Goal: Obtain resource: Download file/media

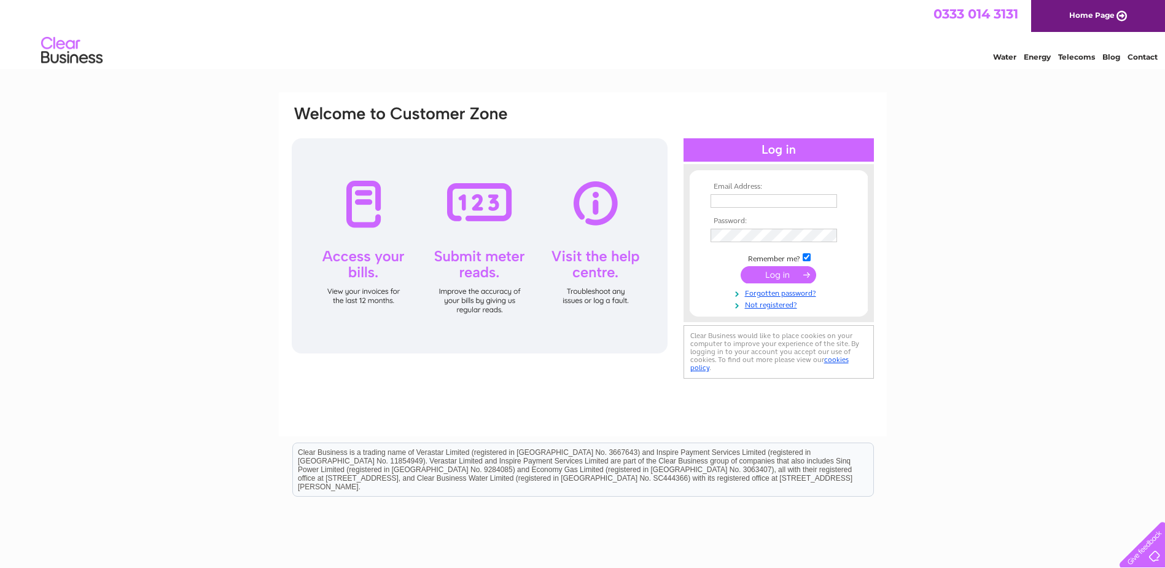
type input "[EMAIL_ADDRESS][PERSON_NAME][DOMAIN_NAME]"
click at [768, 276] on input "submit" at bounding box center [779, 274] width 76 height 17
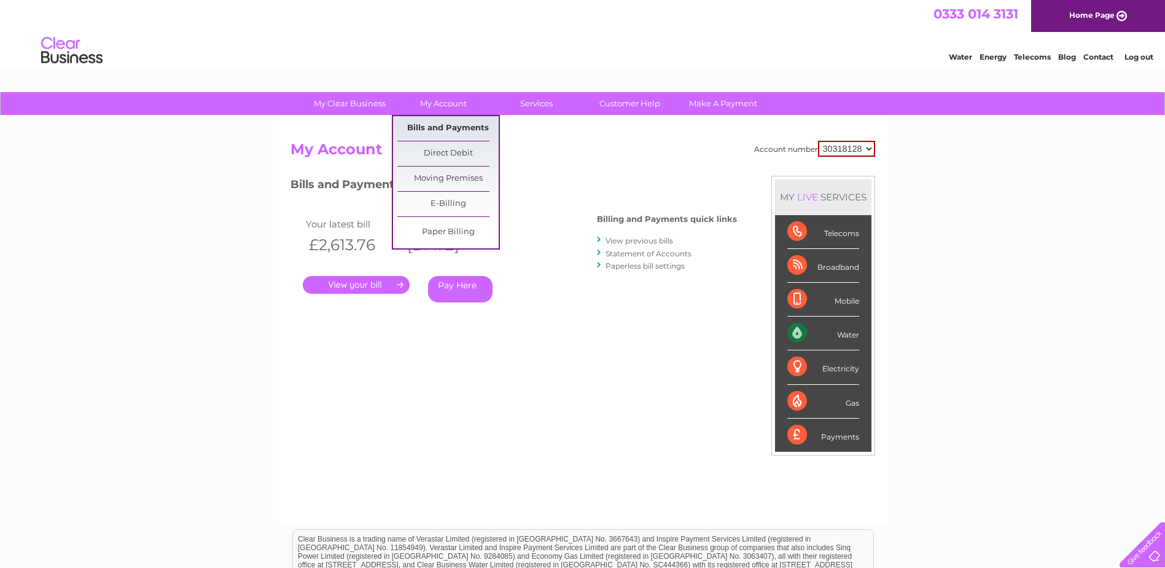
click at [439, 123] on link "Bills and Payments" at bounding box center [448, 128] width 101 height 25
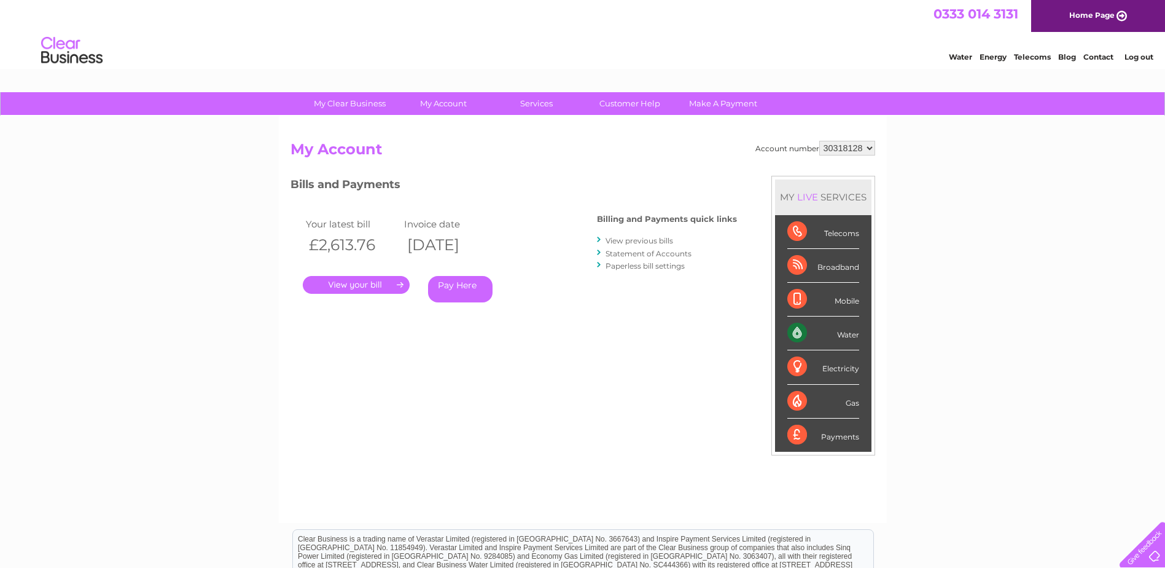
click at [353, 281] on link "." at bounding box center [356, 285] width 107 height 18
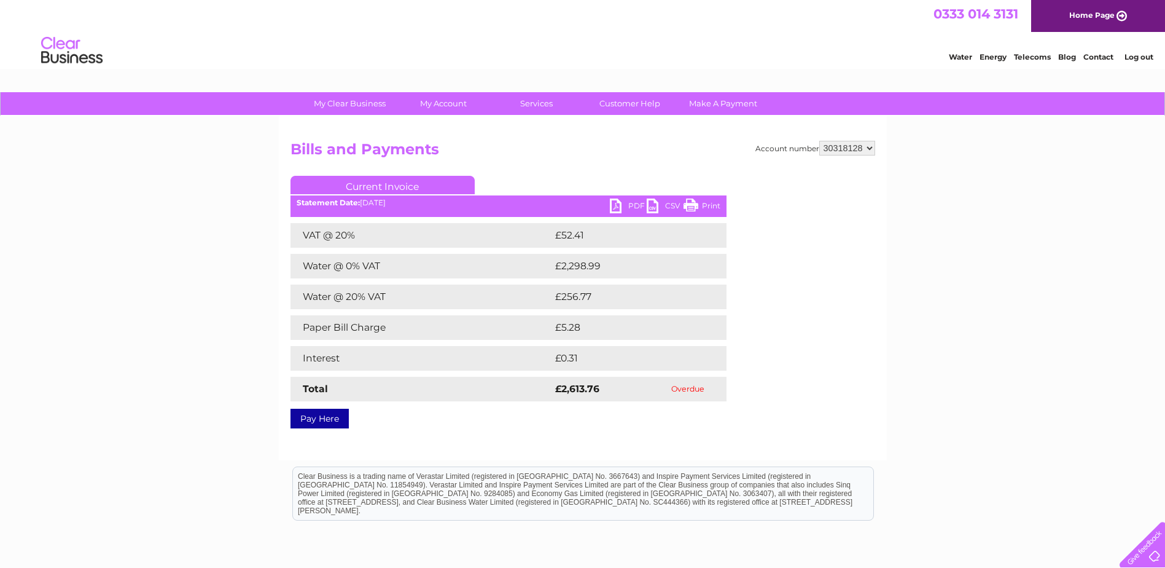
click at [625, 206] on link "PDF" at bounding box center [628, 207] width 37 height 18
